Goal: Information Seeking & Learning: Learn about a topic

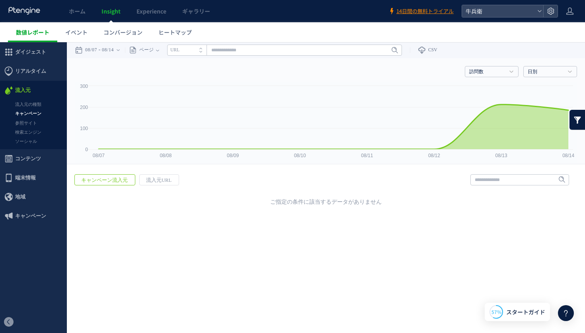
click at [35, 29] on span "数値レポート" at bounding box center [32, 32] width 33 height 8
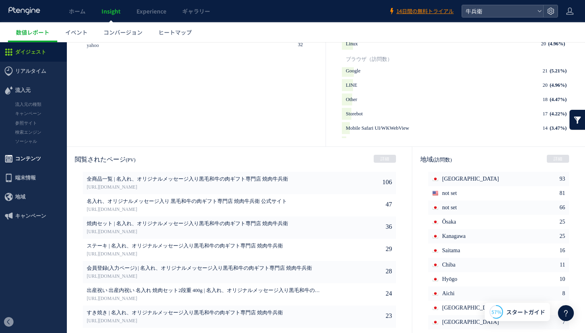
scroll to position [369, 0]
click at [22, 133] on link "検索エンジン" at bounding box center [33, 132] width 67 height 9
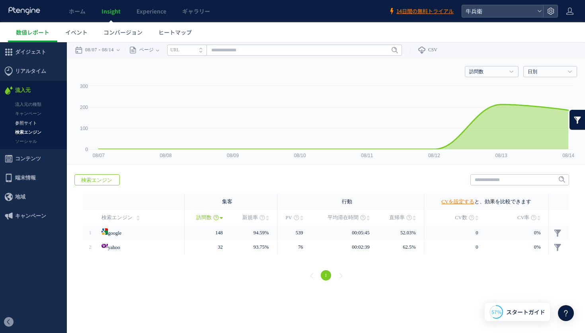
click at [26, 122] on link "参照サイト" at bounding box center [33, 123] width 67 height 9
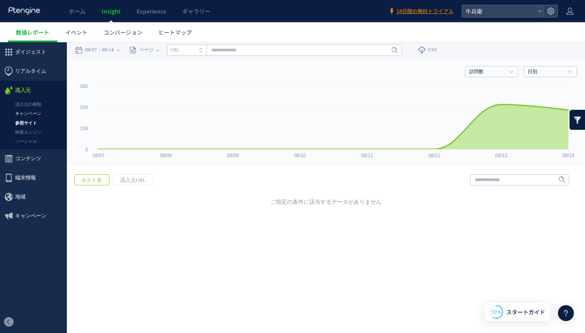
click at [28, 112] on link "キャンペーン" at bounding box center [33, 113] width 67 height 9
click at [28, 147] on ul "流入元の種類 キャンペーン 参照サイト 検索エンジン ソーシャル" at bounding box center [33, 124] width 67 height 49
click at [28, 142] on link "ソーシャル" at bounding box center [33, 141] width 67 height 9
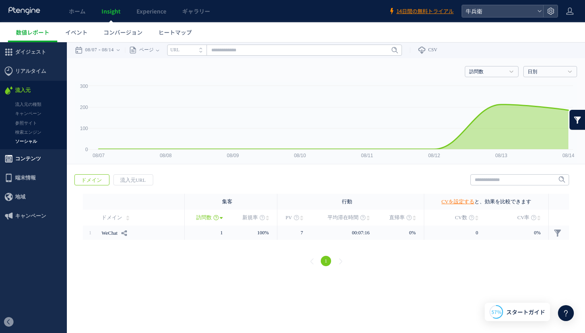
click at [29, 166] on span "コンテンツ" at bounding box center [28, 158] width 26 height 19
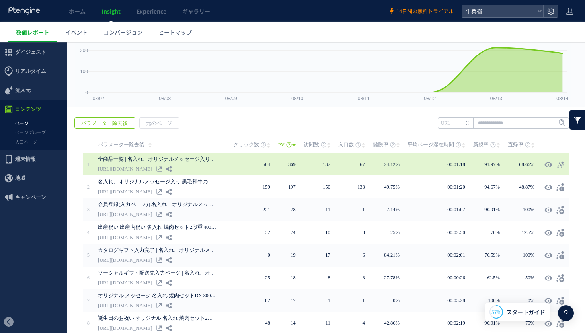
scroll to position [77, 0]
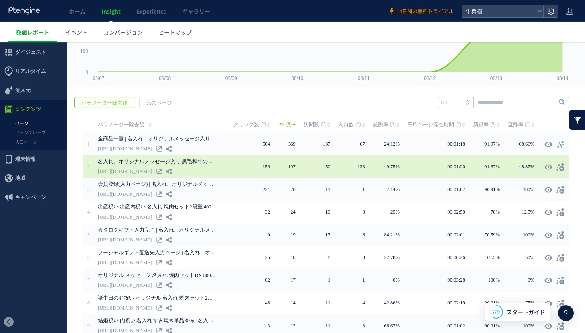
click at [163, 164] on link "名入れ、オリジナルメッセージ入り 黒毛和牛の肉ギフト専門店 焼肉牛兵衛 公式サイト" at bounding box center [157, 162] width 119 height 10
click at [556, 163] on icon at bounding box center [560, 167] width 8 height 8
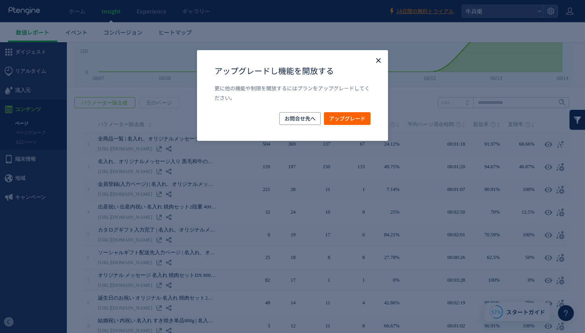
click at [375, 57] on icon "Close" at bounding box center [378, 61] width 8 height 8
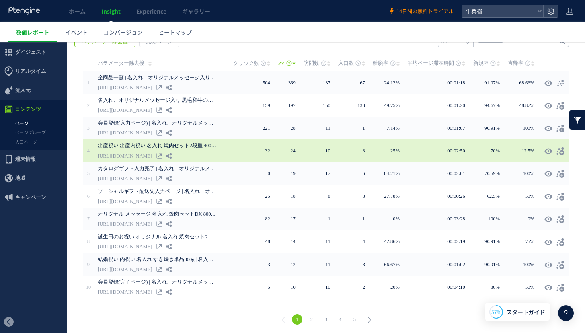
scroll to position [140, 0]
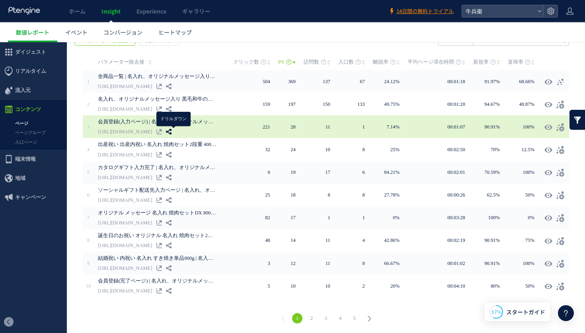
click at [172, 130] on use at bounding box center [169, 132] width 6 height 6
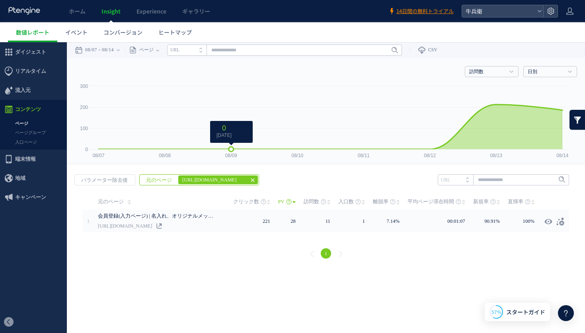
scroll to position [0, 0]
click at [250, 177] on icon at bounding box center [253, 180] width 6 height 6
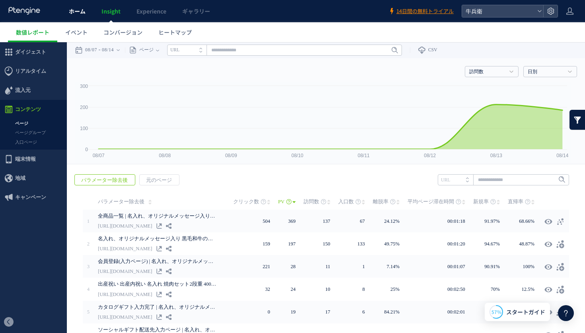
click at [71, 11] on span "ホーム" at bounding box center [77, 11] width 17 height 8
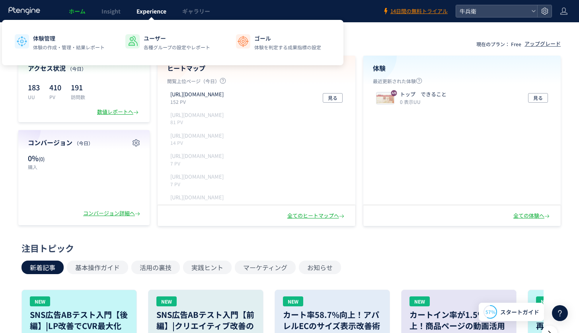
click at [148, 9] on span "Experience" at bounding box center [152, 11] width 30 height 8
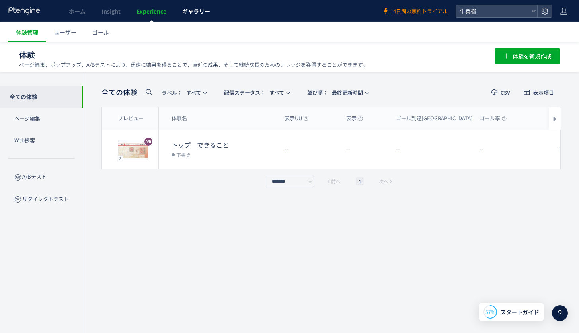
click at [190, 19] on link "ギャラリー" at bounding box center [196, 11] width 44 height 22
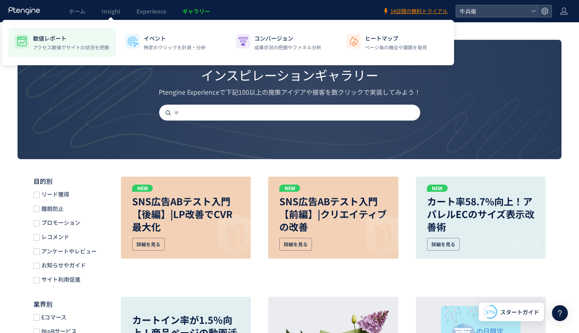
click at [61, 41] on p "数値レポート" at bounding box center [71, 38] width 76 height 8
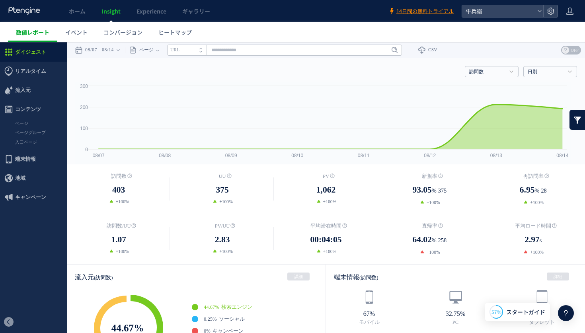
click at [17, 34] on span "数値レポート" at bounding box center [32, 32] width 33 height 8
click at [80, 30] on span "イベント" at bounding box center [76, 32] width 22 height 8
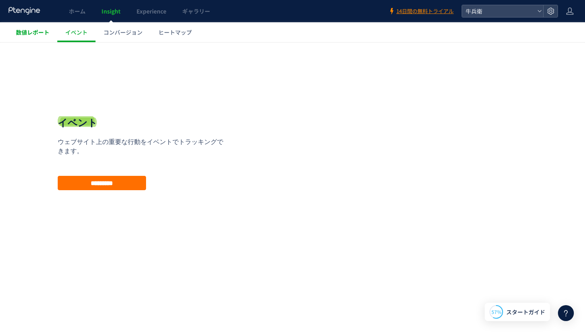
click at [41, 29] on span "数値レポート" at bounding box center [32, 32] width 33 height 8
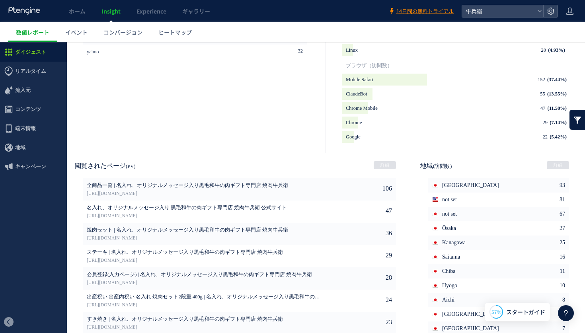
scroll to position [375, 0]
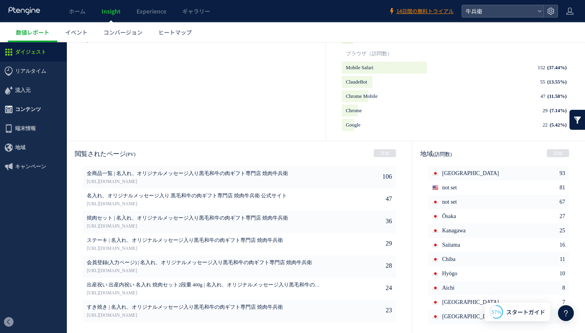
click at [31, 111] on span "コンテンツ" at bounding box center [28, 109] width 26 height 19
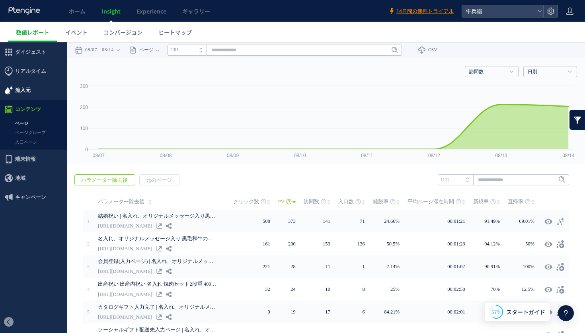
click at [27, 90] on span "流入元" at bounding box center [23, 90] width 16 height 19
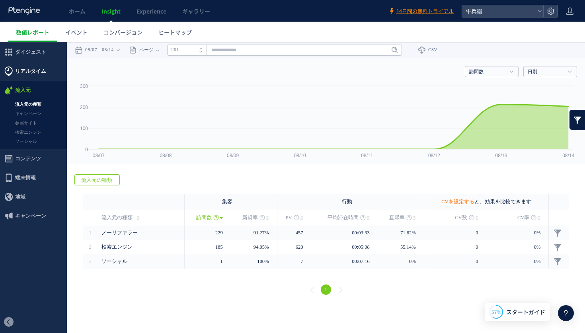
click at [31, 73] on span "リアルタイム" at bounding box center [30, 71] width 31 height 19
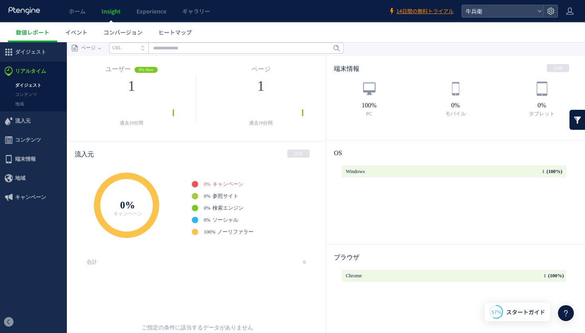
scroll to position [3, 0]
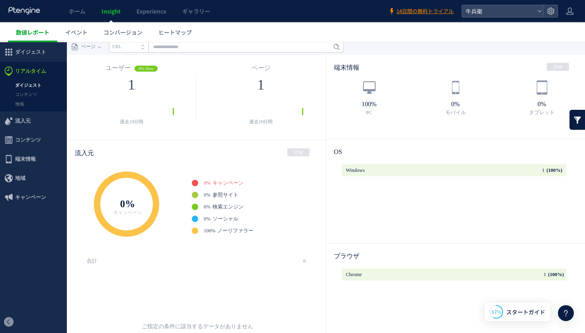
click at [46, 35] on span "数値レポート" at bounding box center [32, 32] width 33 height 8
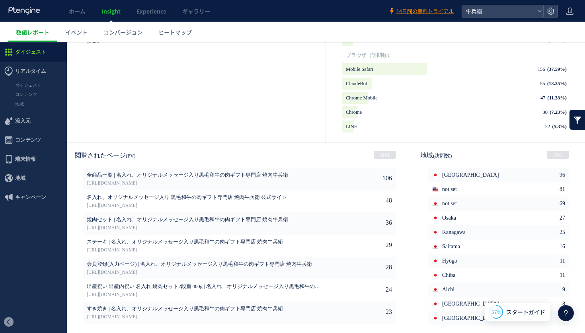
scroll to position [375, 0]
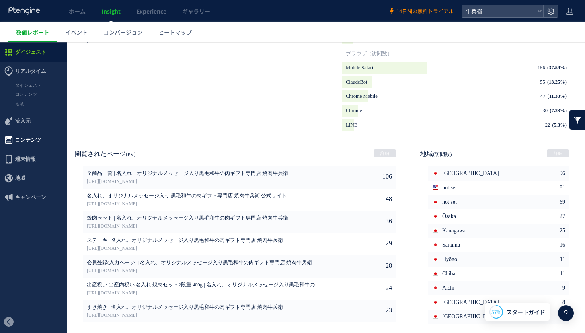
click at [26, 135] on span "コンテンツ" at bounding box center [28, 140] width 26 height 19
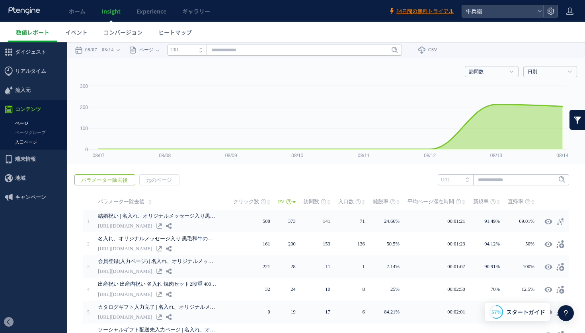
click at [32, 140] on link "入口ページ" at bounding box center [33, 142] width 67 height 9
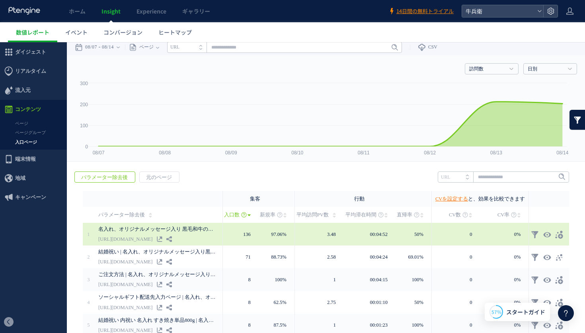
scroll to position [3, 0]
click at [531, 234] on link at bounding box center [535, 234] width 8 height 8
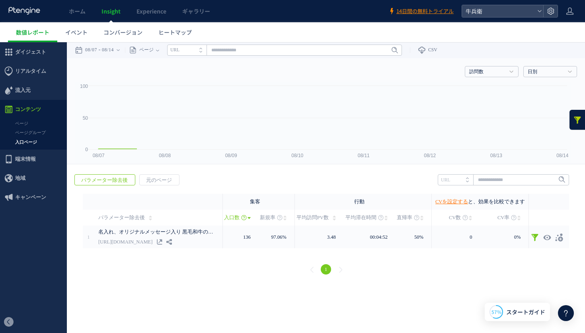
scroll to position [0, 0]
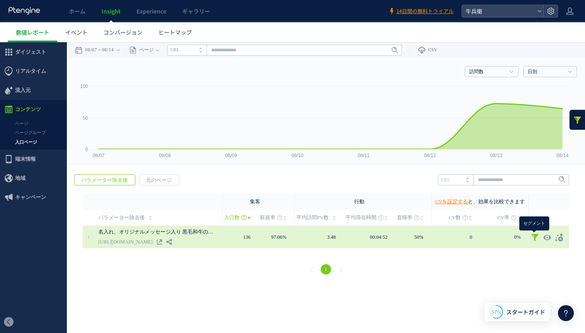
click at [537, 237] on link at bounding box center [535, 238] width 8 height 8
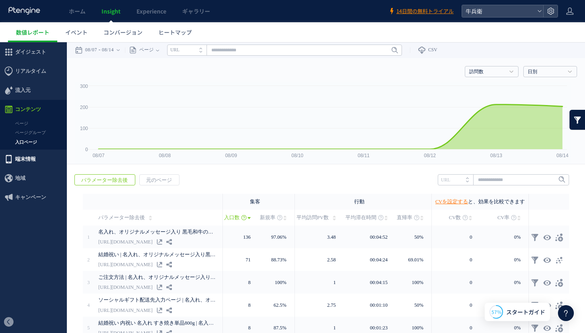
click at [21, 165] on span "端末情報" at bounding box center [25, 159] width 21 height 19
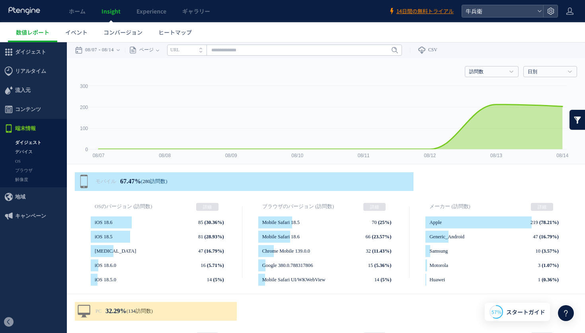
click at [37, 152] on link "デバイス" at bounding box center [33, 151] width 67 height 9
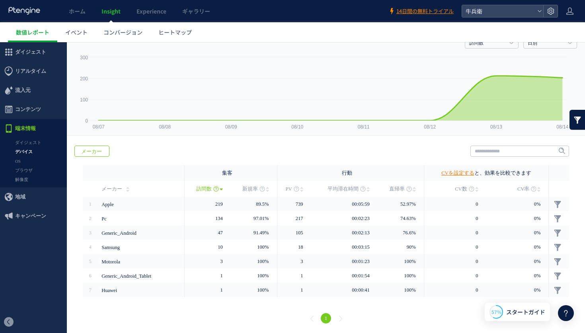
scroll to position [29, 0]
click at [19, 164] on link "OS" at bounding box center [33, 161] width 67 height 9
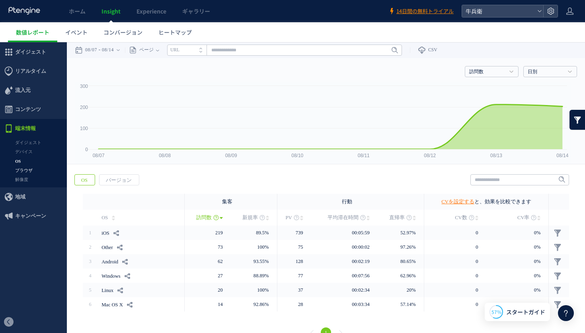
click at [25, 174] on link "ブラウザ" at bounding box center [33, 170] width 67 height 9
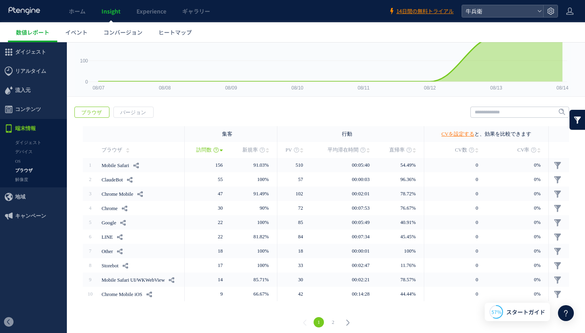
scroll to position [69, 0]
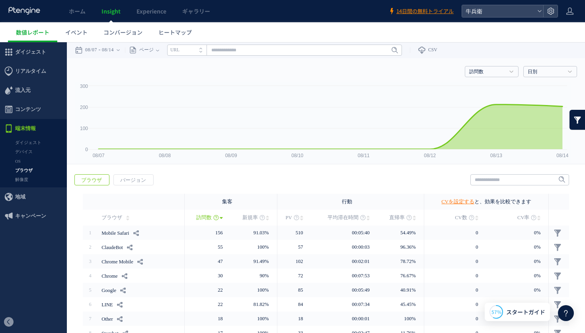
scroll to position [69, 0]
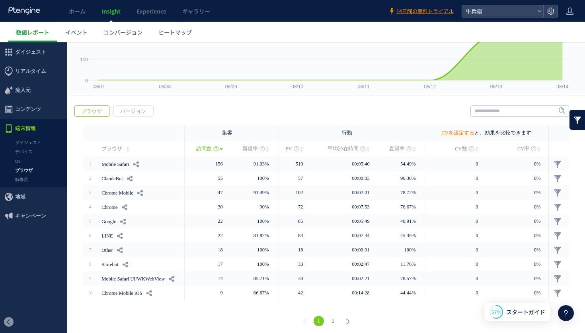
click at [125, 198] on td "Chrome Mobile" at bounding box center [141, 192] width 87 height 14
click at [72, 7] on span "ホーム" at bounding box center [77, 11] width 17 height 8
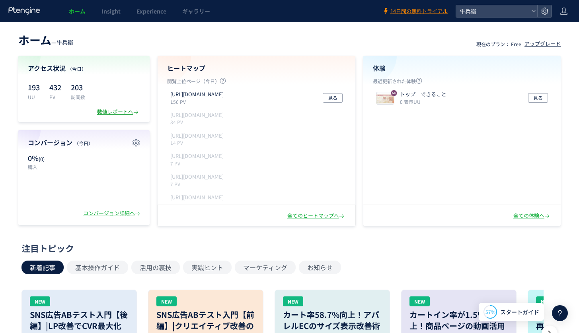
click at [128, 109] on div "数値レポートへ" at bounding box center [118, 112] width 43 height 8
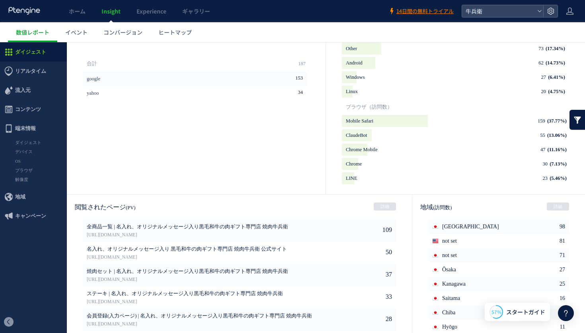
scroll to position [322, 0]
click at [47, 219] on span "キャンペーン" at bounding box center [33, 216] width 67 height 19
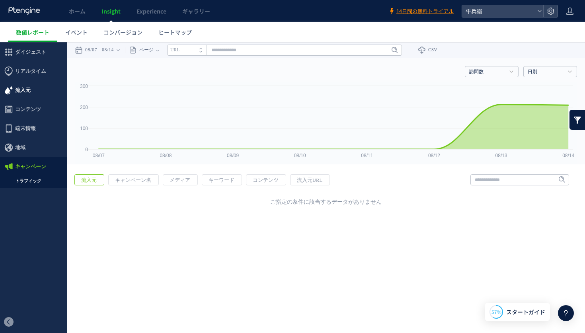
click at [33, 96] on span "流入元" at bounding box center [33, 90] width 67 height 19
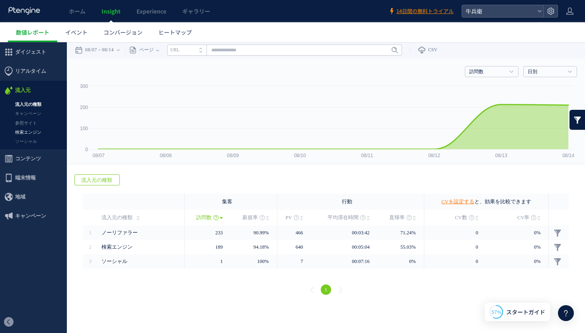
click at [33, 133] on link "検索エンジン" at bounding box center [33, 132] width 67 height 9
